Goal: Complete application form: Complete application form

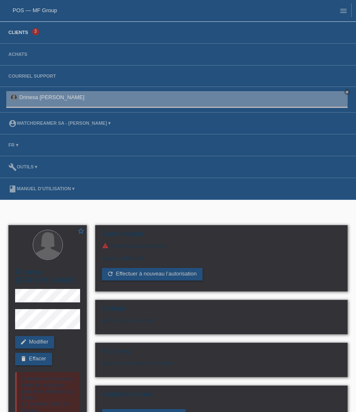
click at [23, 32] on link "Clients" at bounding box center [18, 32] width 28 height 5
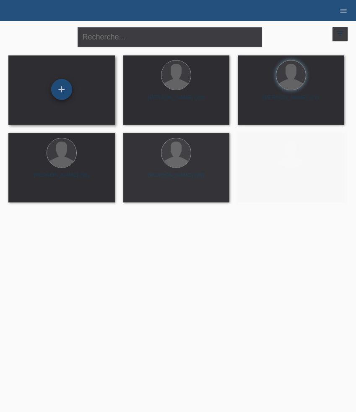
click at [62, 89] on div "+" at bounding box center [61, 89] width 21 height 21
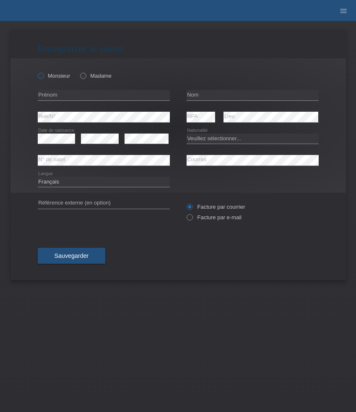
click at [51, 73] on label "Monsieur" at bounding box center [54, 76] width 33 height 6
click at [43, 73] on input "Monsieur" at bounding box center [40, 75] width 5 height 5
radio input "true"
click at [78, 97] on input "text" at bounding box center [104, 95] width 132 height 10
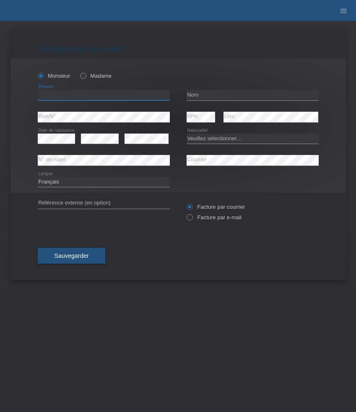
paste input "Muneeb"
type input "Muneeb"
click at [189, 98] on input "text" at bounding box center [253, 95] width 132 height 10
paste input "Khan"
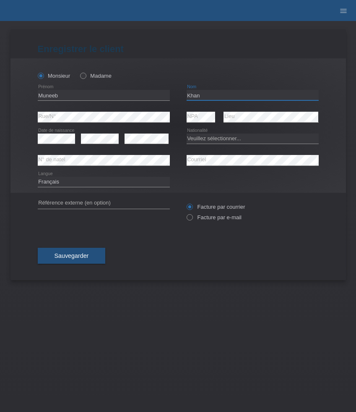
type input "Khan"
click at [67, 144] on icon at bounding box center [57, 143] width 38 height 0
click at [59, 144] on icon at bounding box center [57, 143] width 38 height 0
click at [210, 140] on select "Veuillez sélectionner... Suisse Allemagne Autriche Liechtenstein ------------ A…" at bounding box center [253, 138] width 132 height 10
select select "PK"
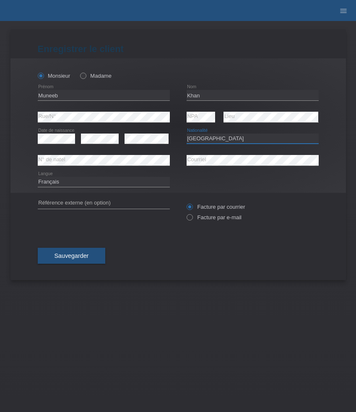
click at [187, 133] on select "Veuillez sélectionner... Suisse Allemagne Autriche Liechtenstein ------------ A…" at bounding box center [253, 138] width 132 height 10
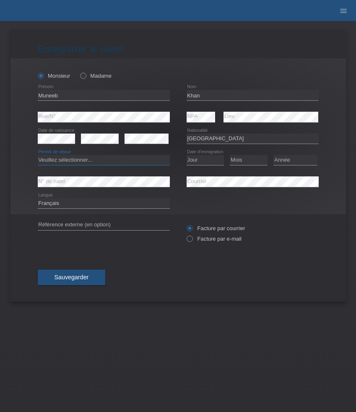
click at [149, 162] on select "Veuillez sélectionner... C B B - Statut de réfugié Autre" at bounding box center [104, 160] width 132 height 10
select select "C"
click at [38, 155] on select "Veuillez sélectionner... C B B - Statut de réfugié Autre" at bounding box center [104, 160] width 132 height 10
click at [204, 159] on select "Jour 01 02 03 04 05 06 07 08 09 10 11" at bounding box center [206, 160] width 38 height 10
select select "10"
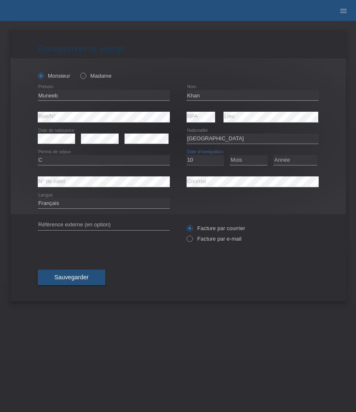
click at [187, 155] on select "Jour 01 02 03 04 05 06 07 08 09 10 11" at bounding box center [206, 160] width 38 height 10
click at [240, 162] on select "Mois 01 02 03 04 05 06 07 08 09 10 11" at bounding box center [249, 160] width 38 height 10
select select "07"
click at [230, 155] on select "Mois 01 02 03 04 05 06 07 08 09 10 11" at bounding box center [249, 160] width 38 height 10
click at [288, 162] on select "Année 2025 2024 2023 2022 2021 2020 2019 2018 2017 2016 2015 2014 2013 2012 201…" at bounding box center [296, 160] width 44 height 10
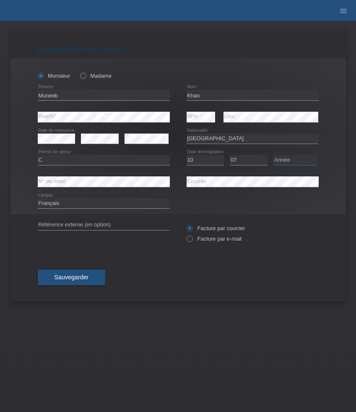
select select "2001"
click at [274, 155] on select "Année 2025 2024 2023 2022 2021 2020 2019 2018 2017 2016 2015 2014 2013 2012 201…" at bounding box center [296, 160] width 44 height 10
click at [108, 201] on select "Deutsch Français Italiano English" at bounding box center [104, 203] width 132 height 10
select select "de"
click at [38, 198] on select "Deutsch Français Italiano English" at bounding box center [104, 203] width 132 height 10
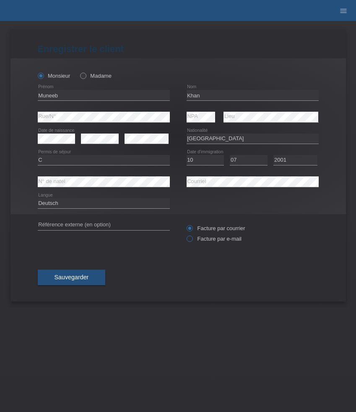
click at [208, 240] on label "Facture par e-mail" at bounding box center [214, 238] width 55 height 6
click at [192, 240] on input "Facture par e-mail" at bounding box center [189, 240] width 5 height 10
radio input "true"
click at [87, 280] on span "Sauvegarder" at bounding box center [72, 277] width 34 height 7
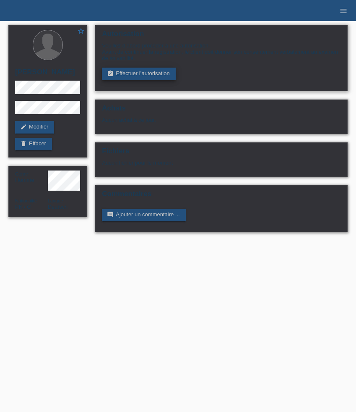
click at [139, 73] on link "assignment_turned_in Effectuer l’autorisation" at bounding box center [138, 74] width 73 height 13
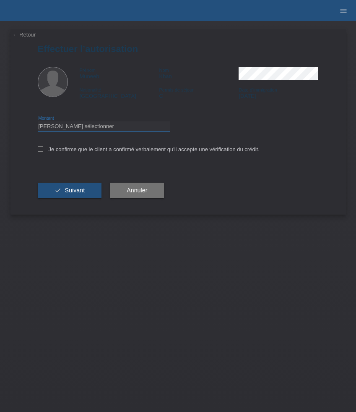
click at [128, 128] on select "Veuillez sélectionner CHF 1.00 - CHF 499.00 CHF 500.00 - CHF 1'999.00 CHF 2'000…" at bounding box center [104, 126] width 132 height 10
select select "3"
click at [38, 123] on select "Veuillez sélectionner CHF 1.00 - CHF 499.00 CHF 500.00 - CHF 1'999.00 CHF 2'000…" at bounding box center [104, 126] width 132 height 10
click at [120, 152] on label "Je confirme que le client a confirmé verbalement qu'il accepte une vérification…" at bounding box center [149, 149] width 222 height 6
click at [43, 151] on input "Je confirme que le client a confirmé verbalement qu'il accepte une vérification…" at bounding box center [40, 148] width 5 height 5
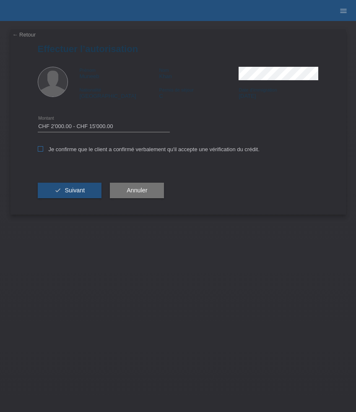
checkbox input "true"
click at [85, 189] on button "check Suivant" at bounding box center [70, 191] width 64 height 16
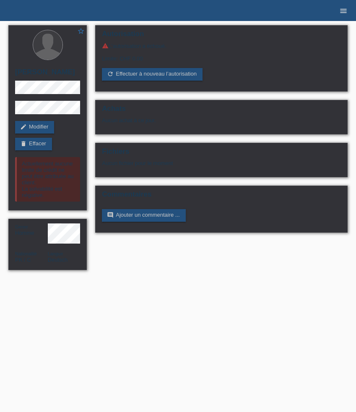
click at [341, 14] on icon "menu" at bounding box center [343, 11] width 8 height 8
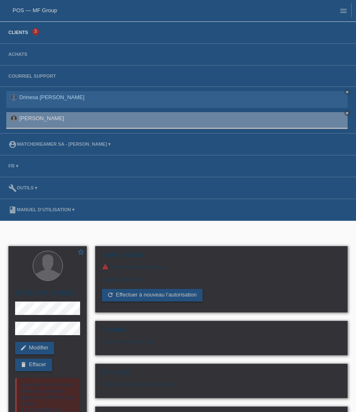
click at [30, 31] on link "Clients" at bounding box center [18, 32] width 28 height 5
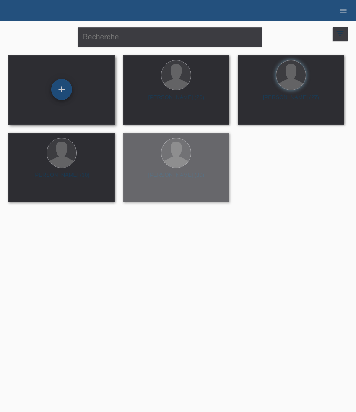
click at [62, 91] on div "+" at bounding box center [61, 89] width 21 height 21
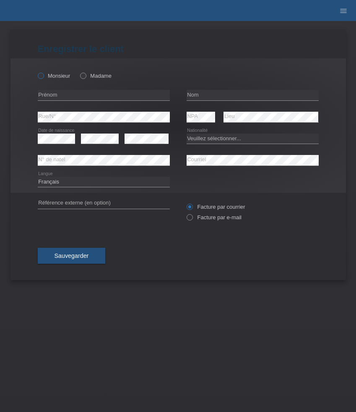
click at [50, 76] on label "Monsieur" at bounding box center [54, 76] width 33 height 6
click at [43, 76] on input "Monsieur" at bounding box center [40, 75] width 5 height 5
radio input "true"
click at [70, 97] on input "text" at bounding box center [104, 95] width 132 height 10
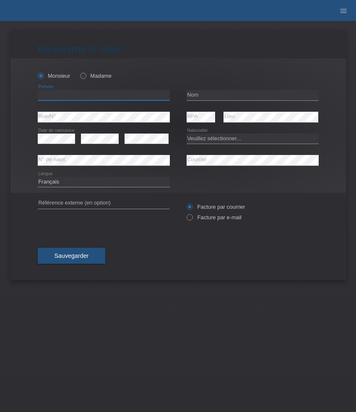
paste input "[PERSON_NAME]"
type input "[PERSON_NAME]"
click at [216, 98] on input "text" at bounding box center [253, 95] width 132 height 10
paste input "Muharemovic"
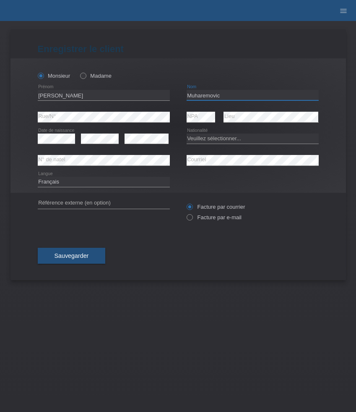
type input "Muharemovic"
click at [208, 137] on select "Veuillez sélectionner... Suisse Allemagne Autriche Liechtenstein ------------ A…" at bounding box center [253, 138] width 132 height 10
select select "CH"
click at [187, 133] on select "Veuillez sélectionner... Suisse Allemagne Autriche Liechtenstein ------------ A…" at bounding box center [253, 138] width 132 height 10
click at [210, 220] on label "Facture par e-mail" at bounding box center [214, 217] width 55 height 6
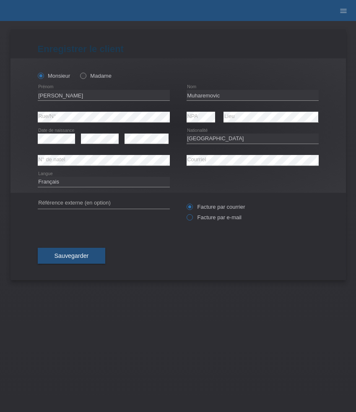
click at [192, 220] on input "Facture par e-mail" at bounding box center [189, 219] width 5 height 10
radio input "true"
click at [73, 260] on button "Sauvegarder" at bounding box center [72, 256] width 68 height 16
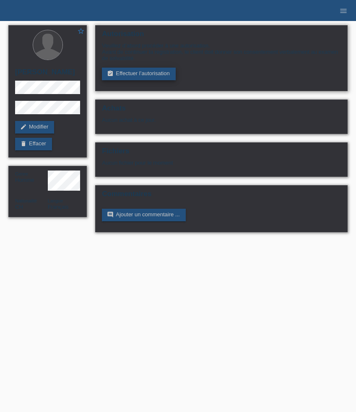
click at [139, 76] on link "assignment_turned_in Effectuer l’autorisation" at bounding box center [138, 74] width 73 height 13
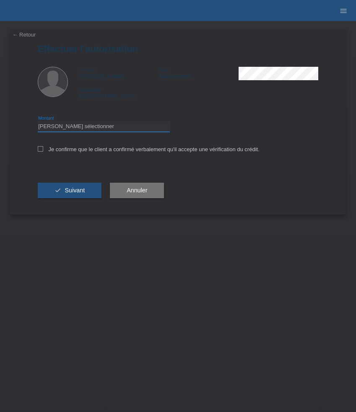
click at [123, 126] on select "Veuillez sélectionner CHF 1.00 - CHF 499.00 CHF 500.00 - CHF 1'999.00 CHF 2'000…" at bounding box center [104, 126] width 132 height 10
select select "3"
click at [38, 123] on select "Veuillez sélectionner CHF 1.00 - CHF 499.00 CHF 500.00 - CHF 1'999.00 CHF 2'000…" at bounding box center [104, 126] width 132 height 10
click at [88, 148] on label "Je confirme que le client a confirmé verbalement qu'il accepte une vérification…" at bounding box center [149, 149] width 222 height 6
click at [43, 148] on input "Je confirme que le client a confirmé verbalement qu'il accepte une vérification…" at bounding box center [40, 148] width 5 height 5
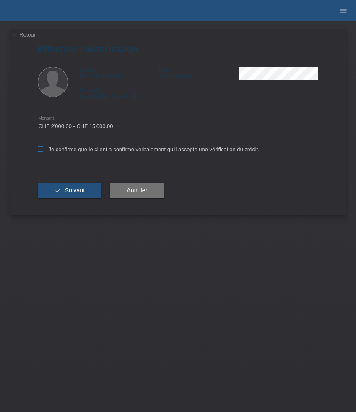
checkbox input "true"
click at [78, 191] on span "Suivant" at bounding box center [75, 190] width 20 height 7
